Goal: Information Seeking & Learning: Find specific fact

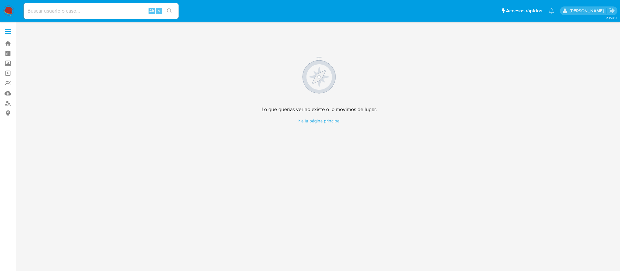
drag, startPoint x: 56, startPoint y: 9, endPoint x: 65, endPoint y: 0, distance: 12.8
click at [60, 2] on div "Alt s" at bounding box center [101, 11] width 155 height 18
paste input "1036092579"
type input "1036092579"
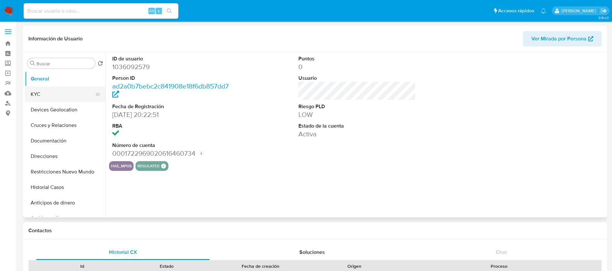
click at [64, 94] on button "KYC" at bounding box center [63, 93] width 76 height 15
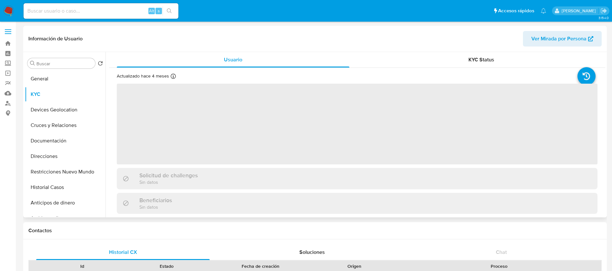
select select "10"
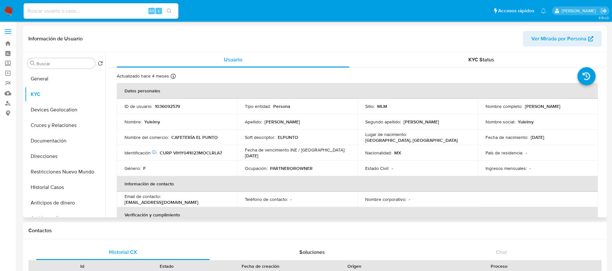
click at [170, 105] on p "1036092579" at bounding box center [167, 106] width 25 height 6
copy p "1036092579"
drag, startPoint x: 581, startPoint y: 105, endPoint x: 523, endPoint y: 106, distance: 57.5
click at [523, 106] on div "Nombre completo : [PERSON_NAME]" at bounding box center [538, 106] width 105 height 6
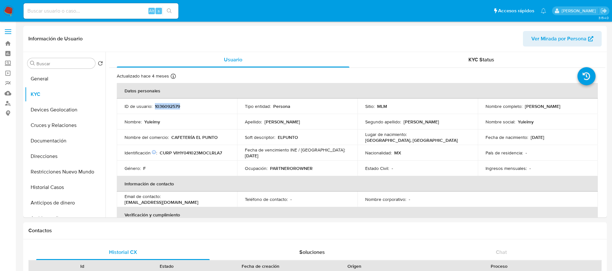
copy p "[PERSON_NAME]"
click at [176, 104] on p "1036092579" at bounding box center [167, 106] width 25 height 6
copy p "1036092579"
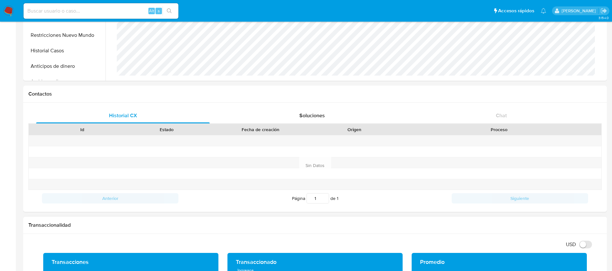
scroll to position [194, 0]
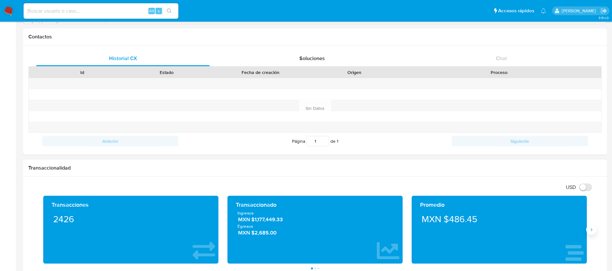
click at [591, 227] on icon "Siguiente" at bounding box center [591, 229] width 5 height 5
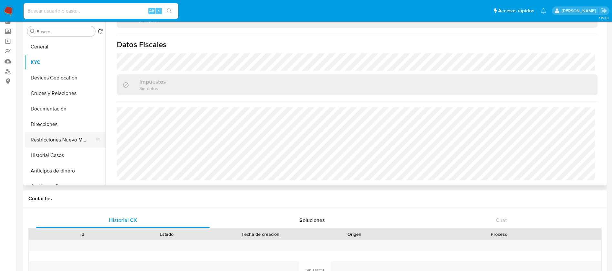
scroll to position [0, 0]
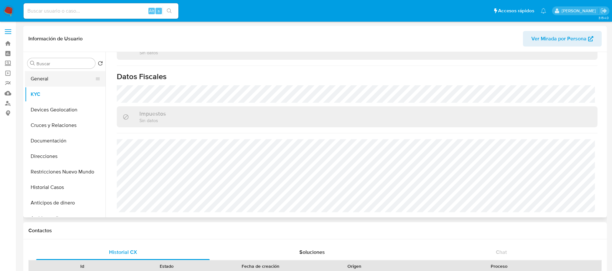
click at [66, 77] on button "General" at bounding box center [63, 78] width 76 height 15
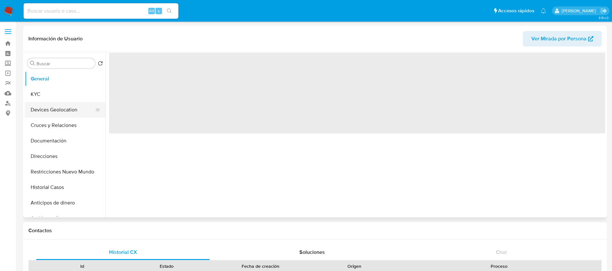
click at [71, 113] on button "Devices Geolocation" at bounding box center [63, 109] width 76 height 15
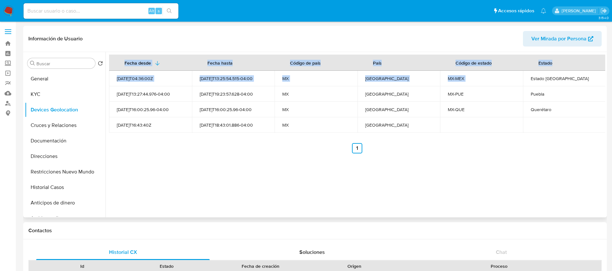
drag, startPoint x: 510, startPoint y: 85, endPoint x: 525, endPoint y: 121, distance: 39.4
click at [525, 121] on td at bounding box center [564, 124] width 83 height 15
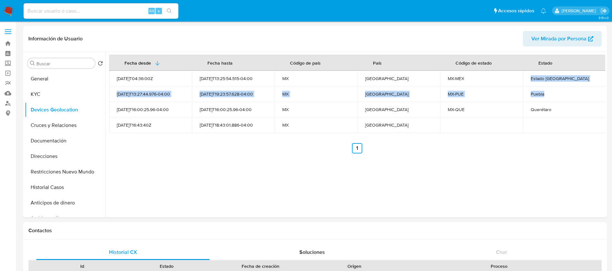
drag, startPoint x: 523, startPoint y: 81, endPoint x: 619, endPoint y: 97, distance: 97.0
click at [596, 90] on tbody "[DATE]T04:36:00Z [DATE]T13:25:54.515-04:00 MX [GEOGRAPHIC_DATA] MX-[GEOGRAPHIC_…" at bounding box center [357, 102] width 497 height 62
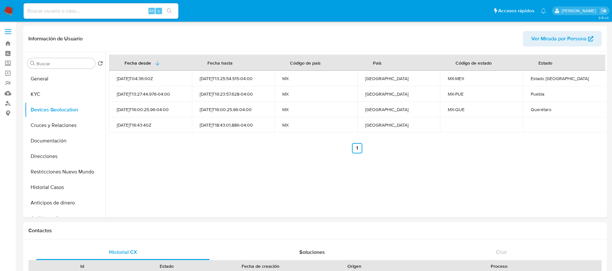
drag, startPoint x: 533, startPoint y: 108, endPoint x: 618, endPoint y: 126, distance: 87.7
click at [557, 116] on td "Querétaro" at bounding box center [564, 109] width 83 height 15
click at [66, 93] on button "KYC" at bounding box center [63, 93] width 76 height 15
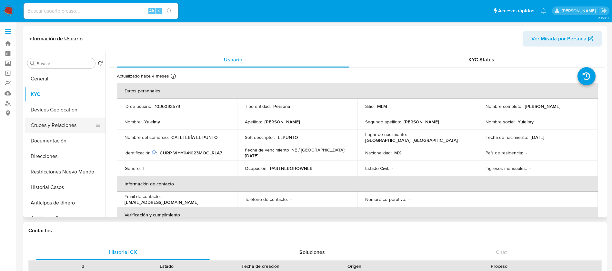
click at [61, 130] on button "Cruces y Relaciones" at bounding box center [63, 124] width 76 height 15
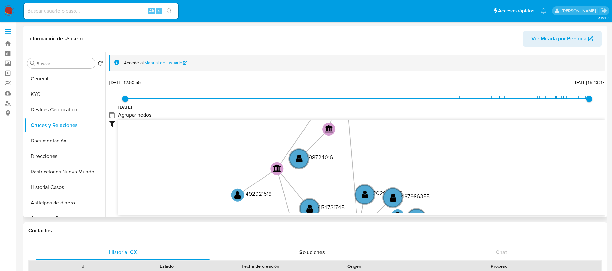
click at [112, 113] on group_nodes "Agrupar nodos" at bounding box center [111, 114] width 5 height 5
checkbox group_nodes "true"
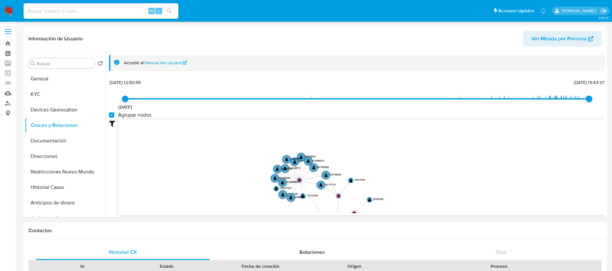
drag, startPoint x: 259, startPoint y: 172, endPoint x: 261, endPoint y: 225, distance: 52.6
click at [53, 144] on button "Documentación" at bounding box center [63, 140] width 76 height 15
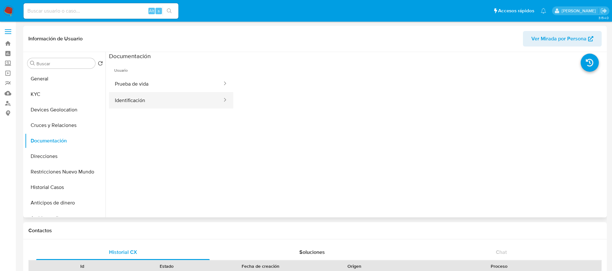
click at [160, 101] on button "Identificación" at bounding box center [166, 100] width 114 height 16
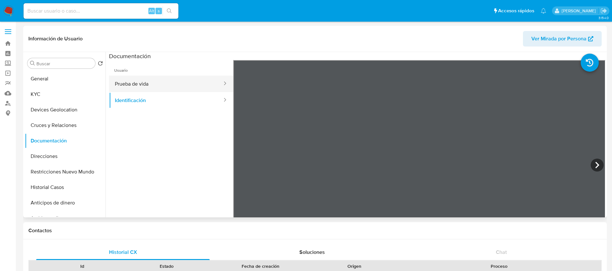
click at [185, 81] on button "Prueba de vida" at bounding box center [166, 84] width 114 height 16
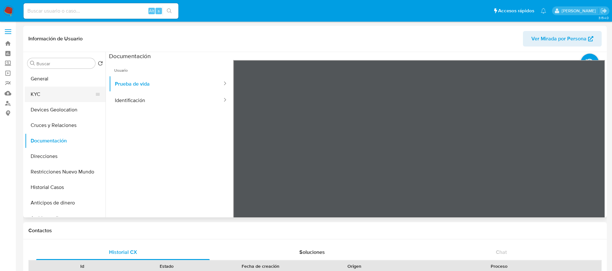
click at [38, 92] on button "KYC" at bounding box center [63, 93] width 76 height 15
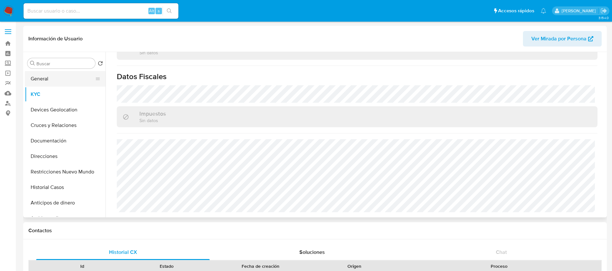
click at [69, 75] on button "General" at bounding box center [63, 78] width 76 height 15
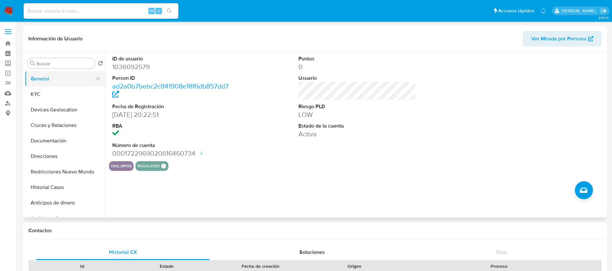
click at [72, 82] on button "General" at bounding box center [63, 78] width 76 height 15
click at [66, 91] on button "KYC" at bounding box center [63, 93] width 76 height 15
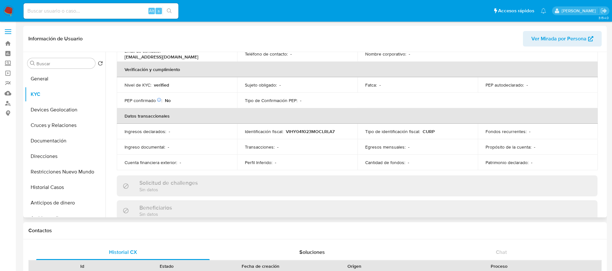
scroll to position [399, 0]
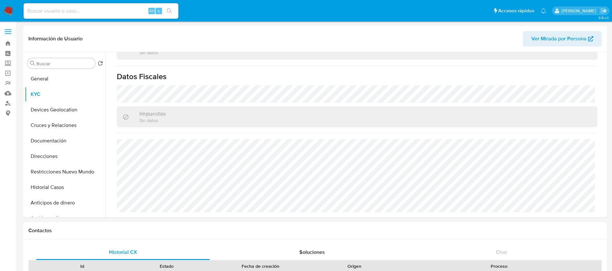
click at [66, 18] on div "Alt s" at bounding box center [101, 10] width 155 height 15
click at [66, 11] on input at bounding box center [101, 11] width 155 height 8
paste input "1978206719"
type input "1978206719"
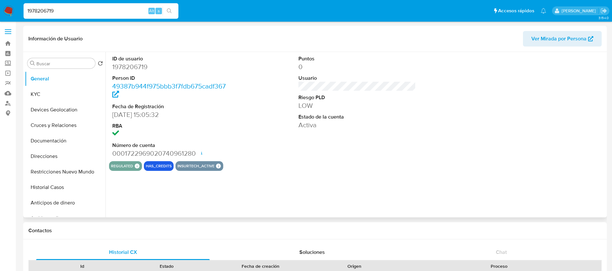
select select "10"
click at [37, 92] on button "KYC" at bounding box center [63, 93] width 76 height 15
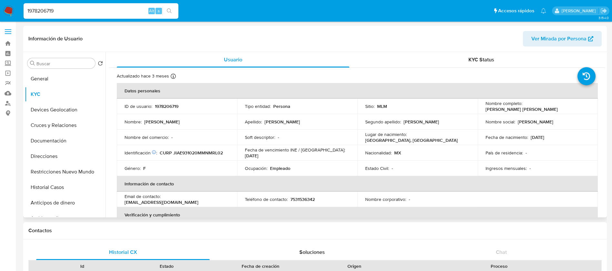
click at [166, 107] on p "1978206719" at bounding box center [167, 106] width 24 height 6
copy p "1978206719"
click at [549, 99] on td "Nombre completo : [PERSON_NAME] [PERSON_NAME]" at bounding box center [538, 105] width 120 height 15
drag, startPoint x: 580, startPoint y: 106, endPoint x: 522, endPoint y: 108, distance: 58.1
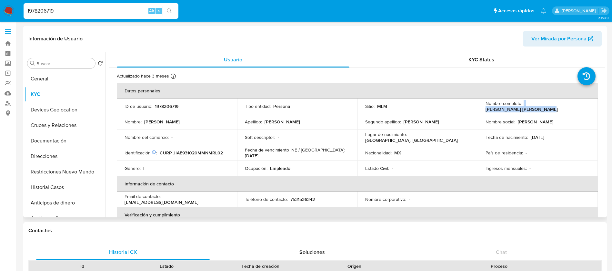
click at [522, 108] on div "Nombre completo : [PERSON_NAME] [PERSON_NAME]" at bounding box center [538, 106] width 105 height 12
copy div "[PERSON_NAME] [PERSON_NAME]"
click at [164, 109] on p "1978206719" at bounding box center [167, 106] width 24 height 6
copy p "1978206719"
